Goal: Find specific page/section: Find specific page/section

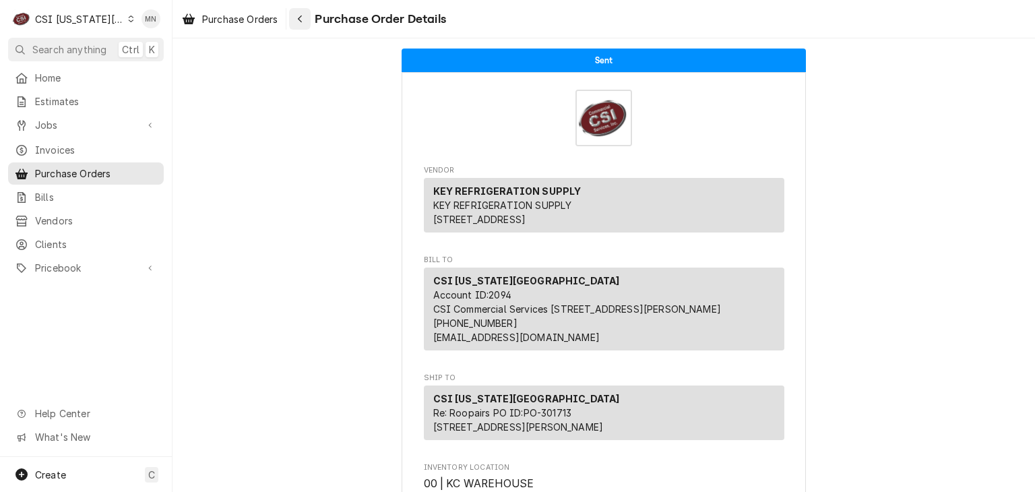
click at [309, 16] on button "Navigate back" at bounding box center [300, 19] width 22 height 22
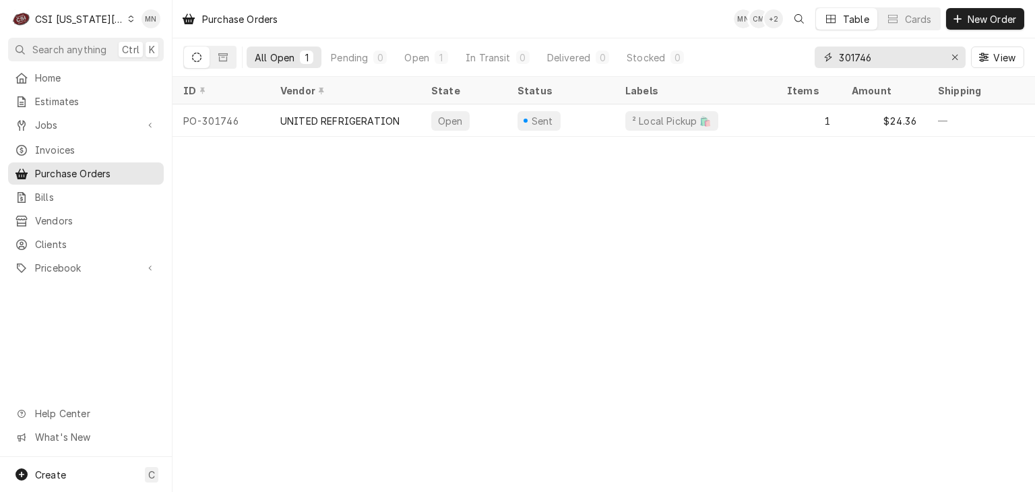
click at [878, 55] on input "301746" at bounding box center [889, 58] width 101 height 22
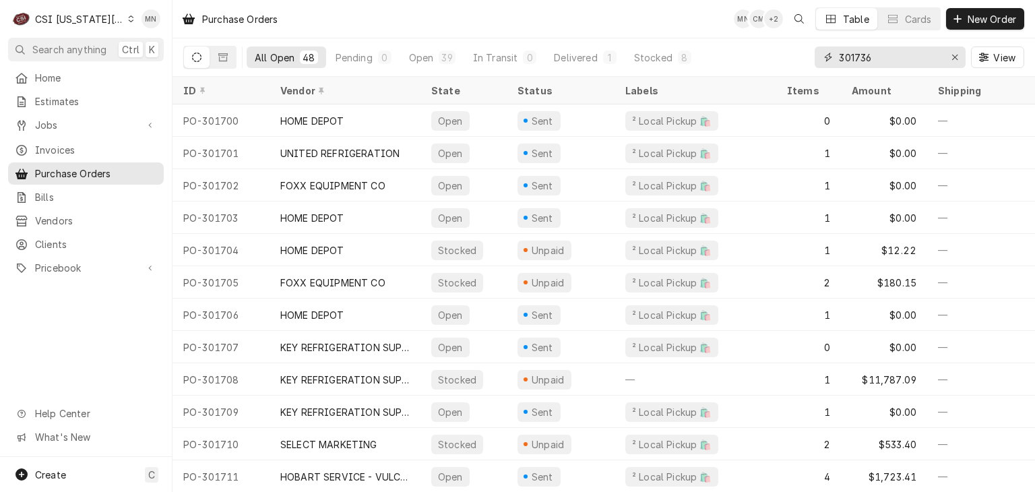
type input "301736"
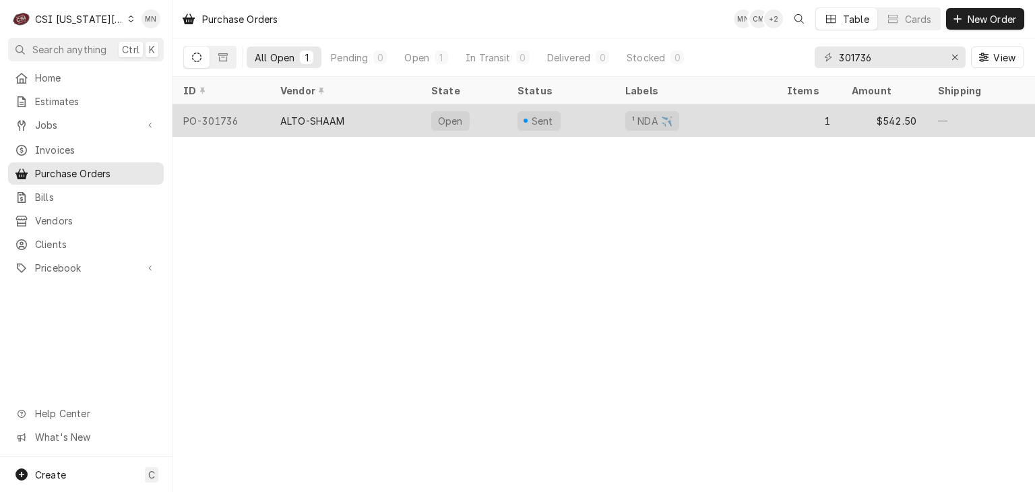
click at [356, 114] on div "ALTO-SHAAM" at bounding box center [345, 120] width 151 height 32
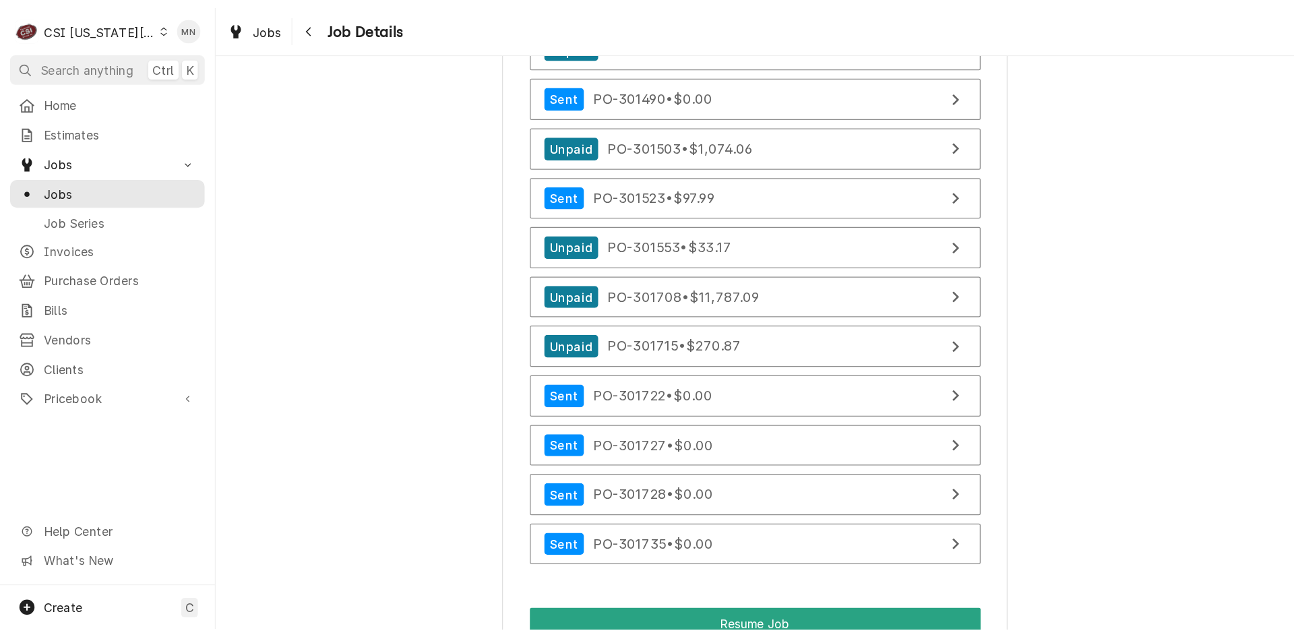
scroll to position [9368, 0]
